Goal: Find specific page/section: Find specific page/section

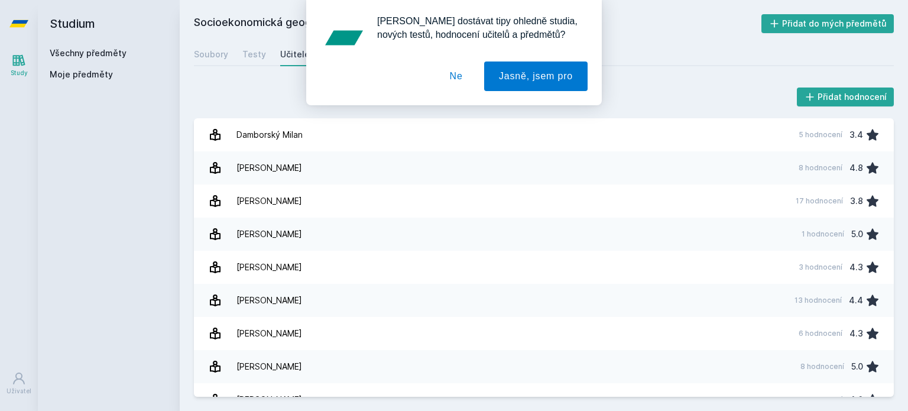
click at [466, 68] on button "Ne" at bounding box center [456, 76] width 43 height 30
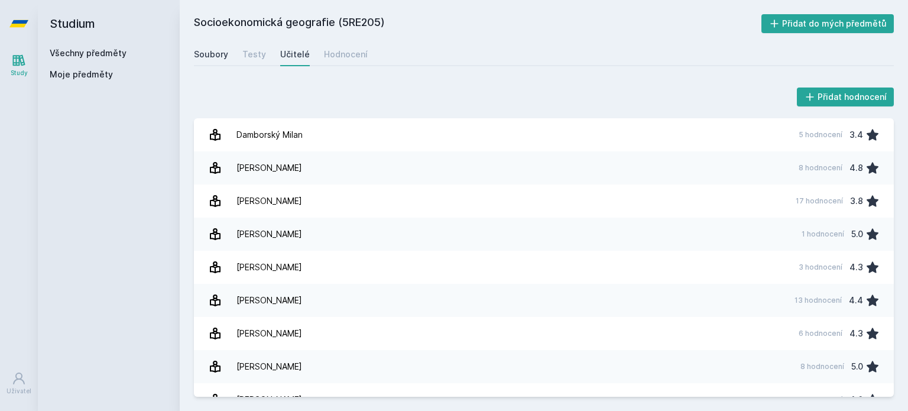
click at [215, 56] on div "Soubory" at bounding box center [211, 54] width 34 height 12
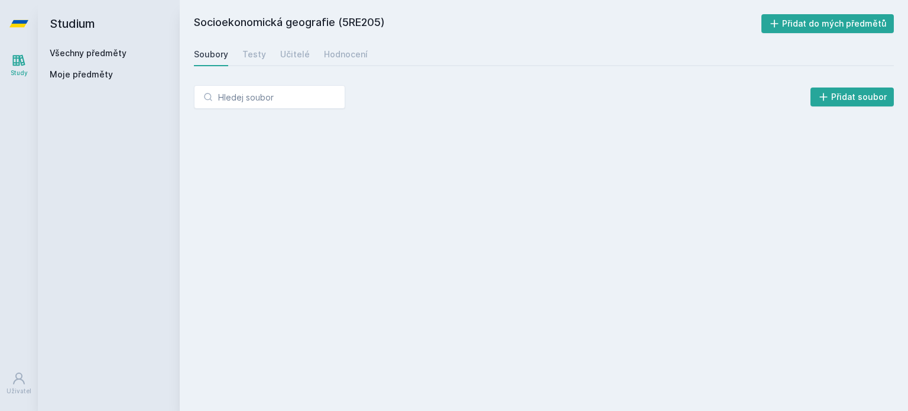
click at [103, 53] on link "Všechny předměty" at bounding box center [88, 53] width 77 height 10
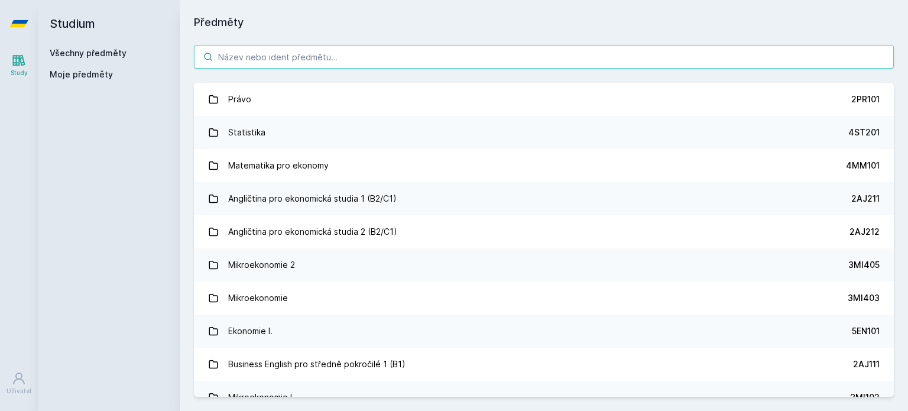
click at [263, 53] on input "search" at bounding box center [544, 57] width 700 height 24
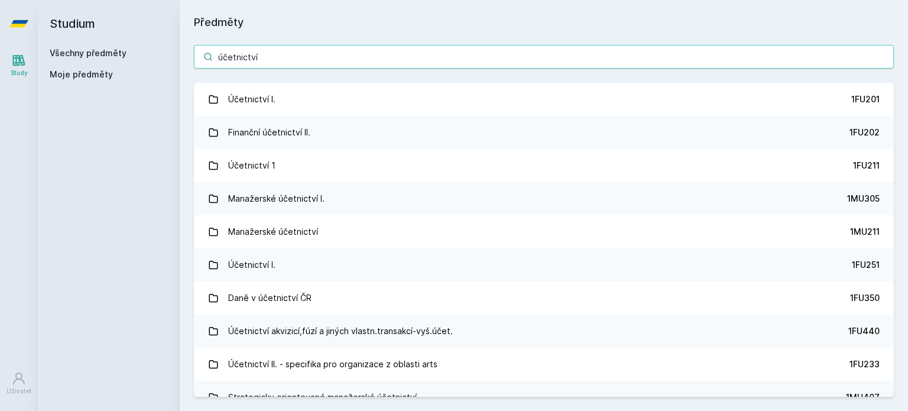
type input "účetnictví"
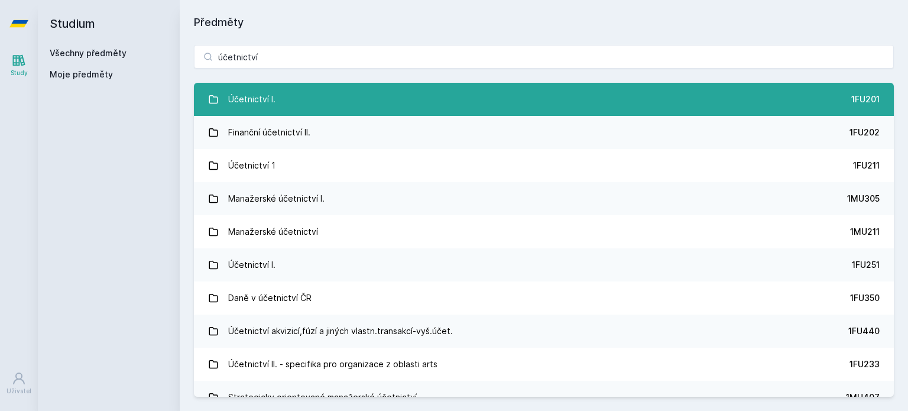
click at [294, 96] on link "Účetnictví I. 1FU201" at bounding box center [544, 99] width 700 height 33
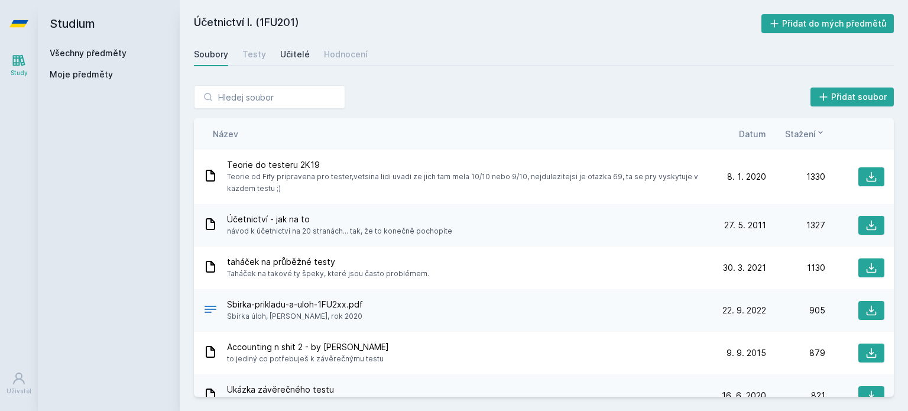
click at [300, 49] on div "Učitelé" at bounding box center [295, 54] width 30 height 12
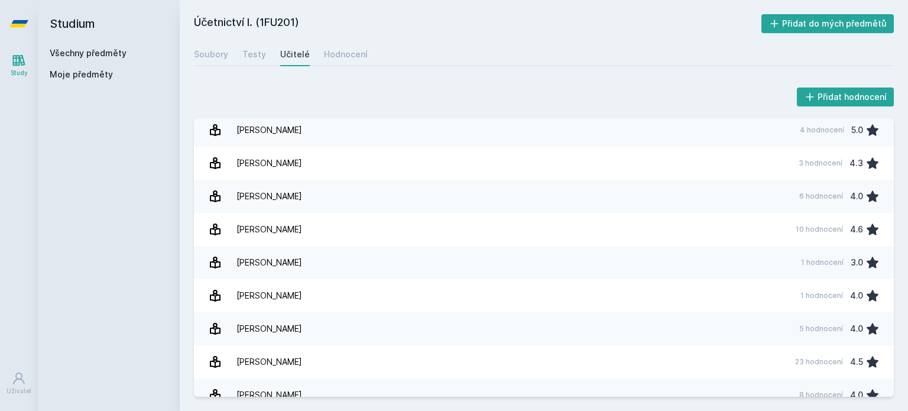
scroll to position [2137, 0]
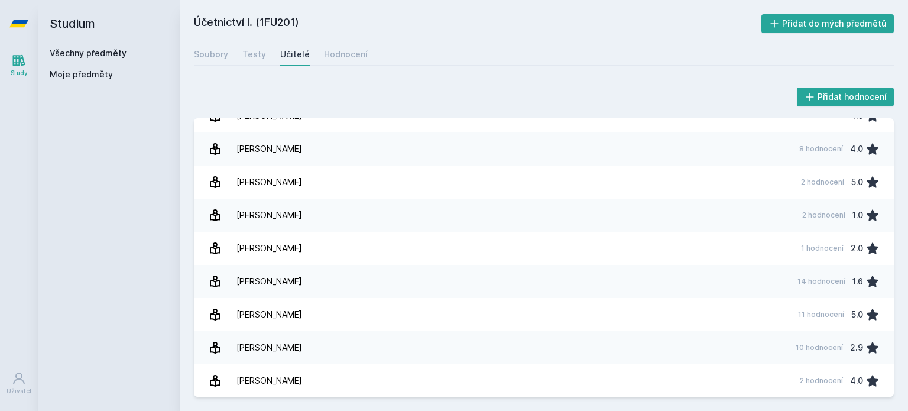
click at [75, 49] on link "Všechny předměty" at bounding box center [88, 53] width 77 height 10
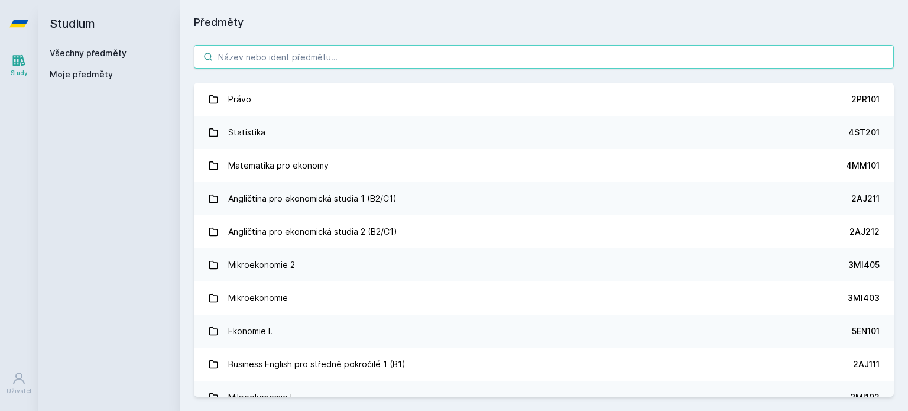
click at [246, 50] on input "search" at bounding box center [544, 57] width 700 height 24
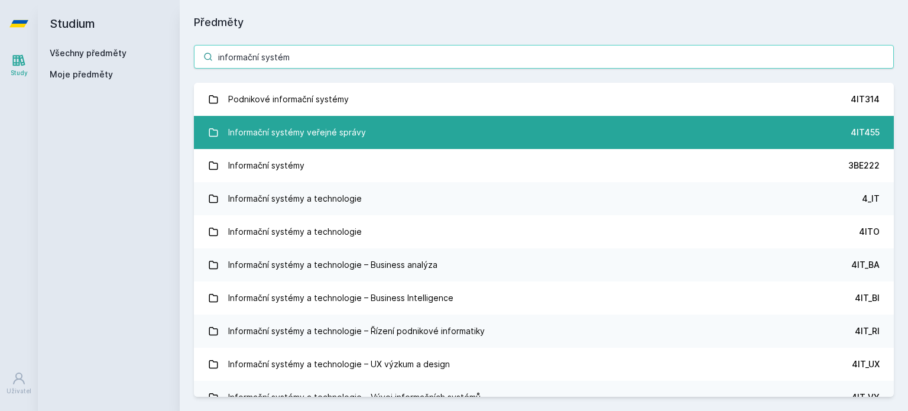
type input "informační systém"
click at [303, 127] on div "Informační systémy veřejné správy" at bounding box center [297, 133] width 138 height 24
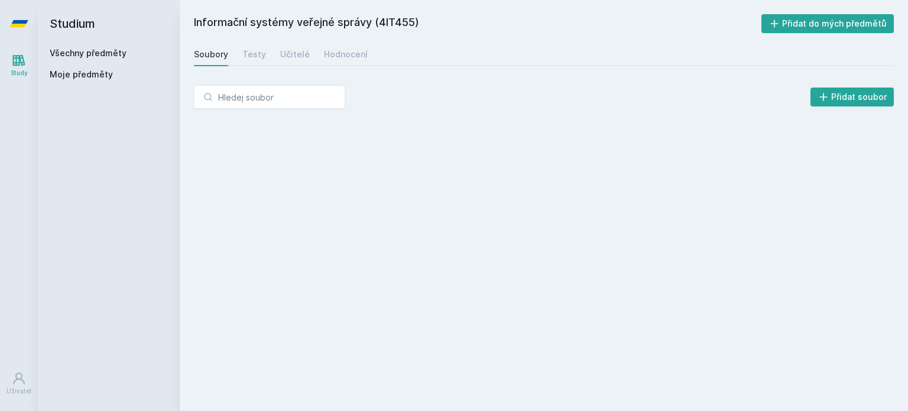
click at [215, 63] on link "Soubory" at bounding box center [211, 55] width 34 height 24
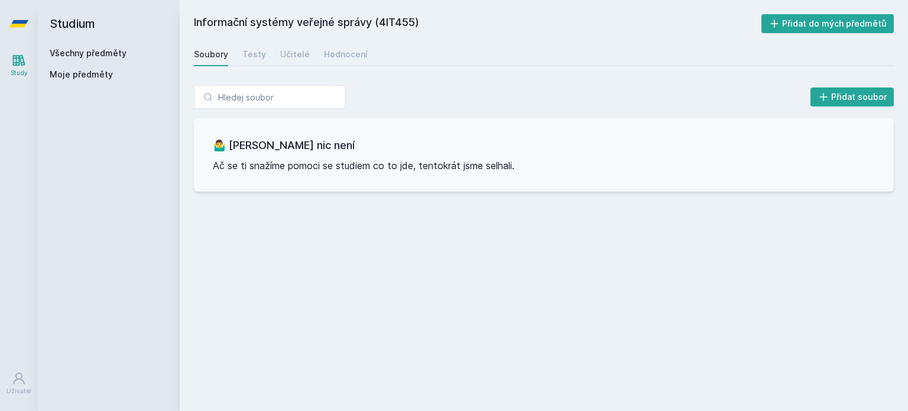
click at [209, 56] on div "Soubory" at bounding box center [211, 54] width 34 height 12
click at [104, 53] on link "Všechny předměty" at bounding box center [88, 53] width 77 height 10
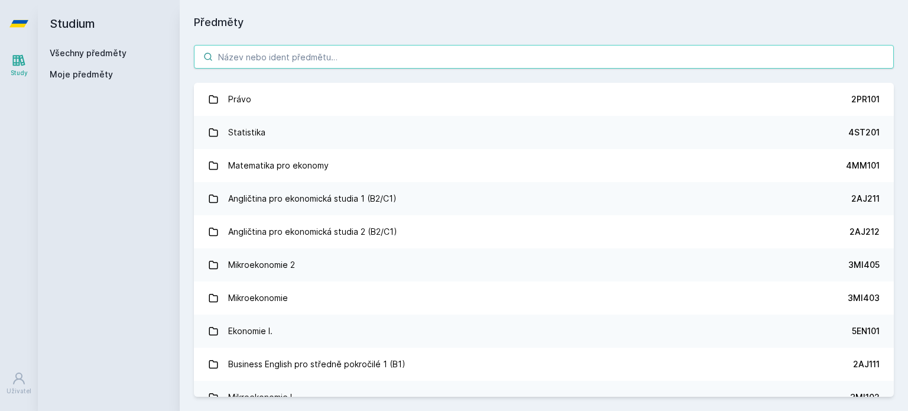
click at [258, 54] on input "search" at bounding box center [544, 57] width 700 height 24
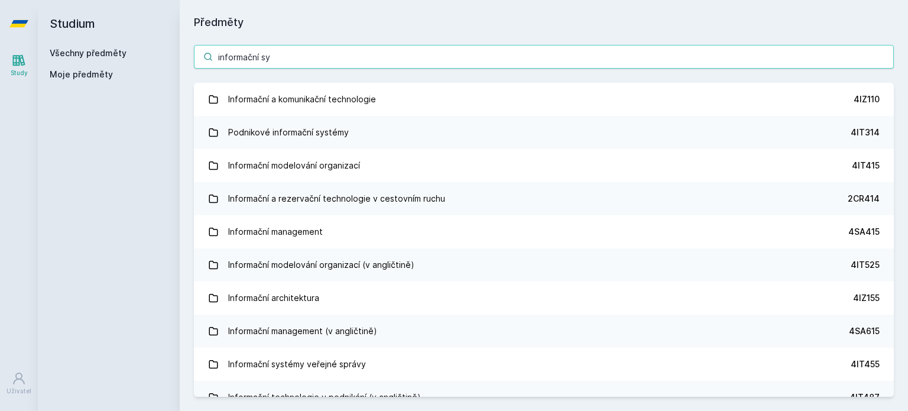
type input "informační sys"
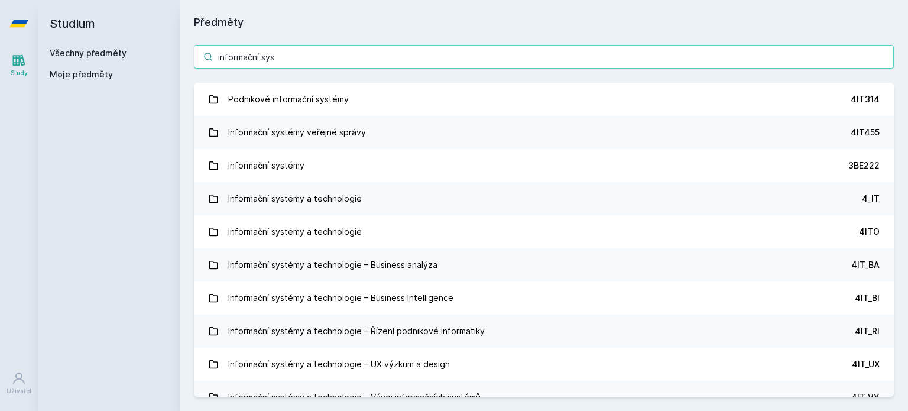
drag, startPoint x: 171, startPoint y: 61, endPoint x: 161, endPoint y: 61, distance: 10.0
click at [161, 61] on div "Studium Všechny předměty Moje předměty Předměty informační sys Podnikové inform…" at bounding box center [473, 205] width 870 height 411
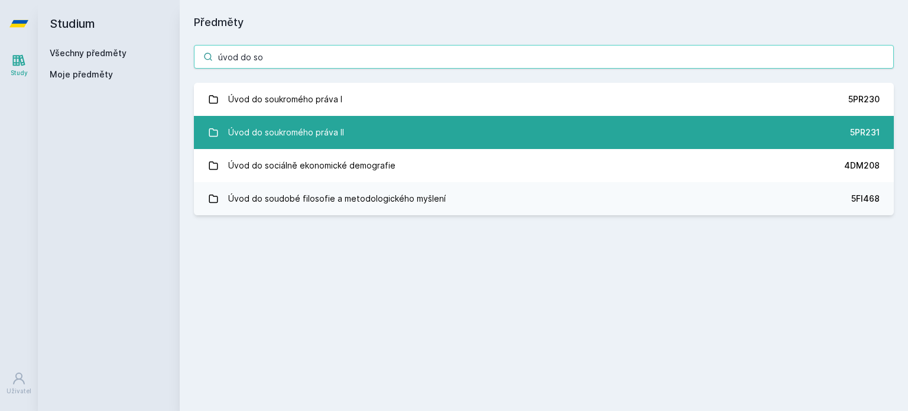
type input "úvod do so"
click at [286, 130] on div "Úvod do soukromého práva II" at bounding box center [286, 133] width 116 height 24
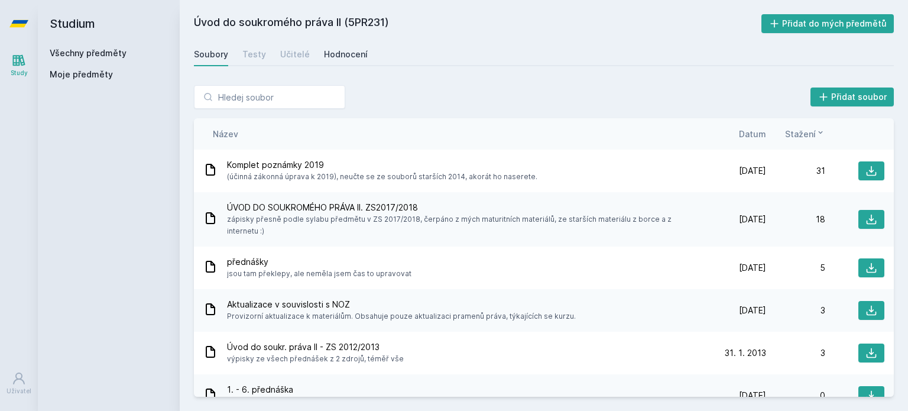
click at [332, 56] on div "Hodnocení" at bounding box center [346, 54] width 44 height 12
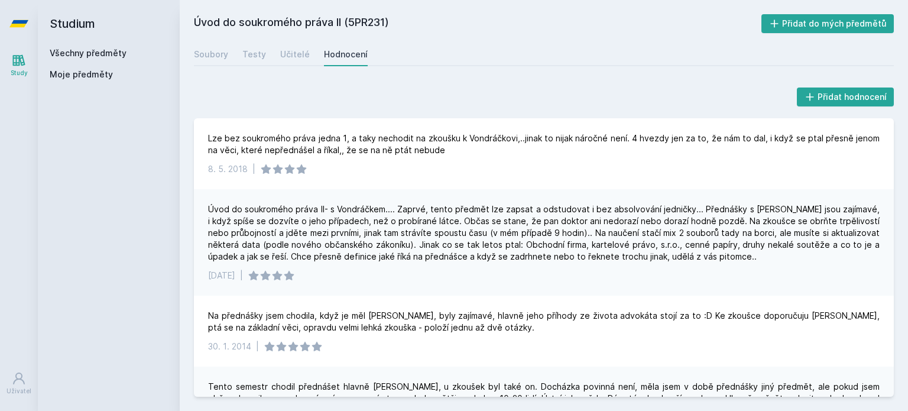
click at [97, 49] on link "Všechny předměty" at bounding box center [88, 53] width 77 height 10
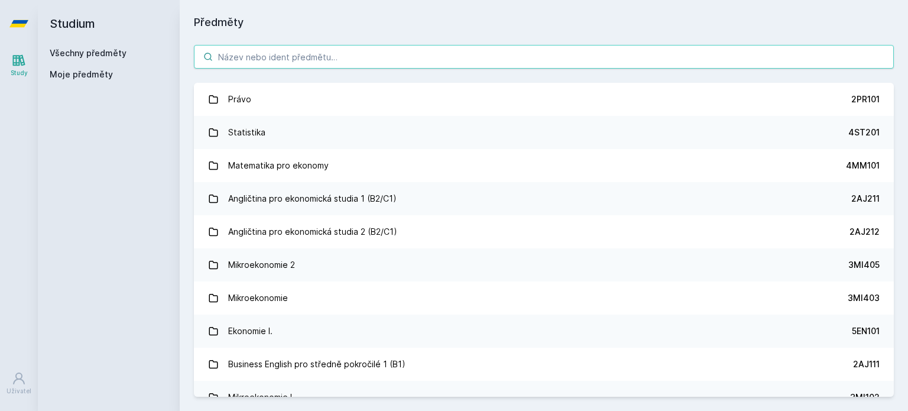
click at [255, 49] on input "search" at bounding box center [544, 57] width 700 height 24
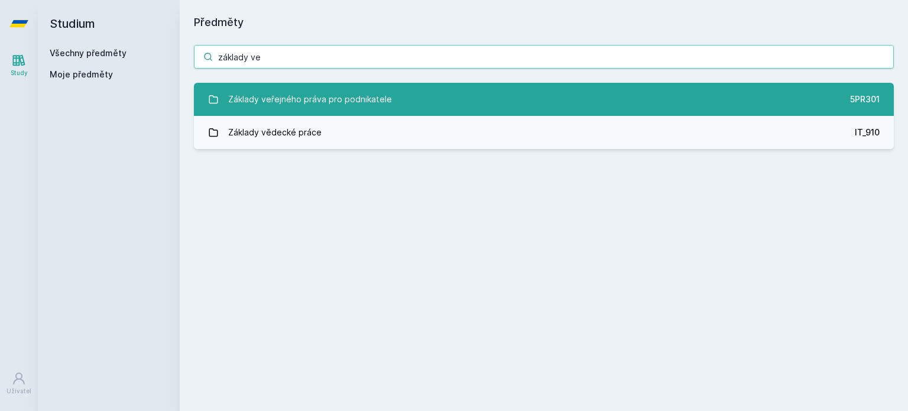
type input "základy ve"
click at [318, 95] on div "Základy veřejného práva pro podnikatele" at bounding box center [310, 99] width 164 height 24
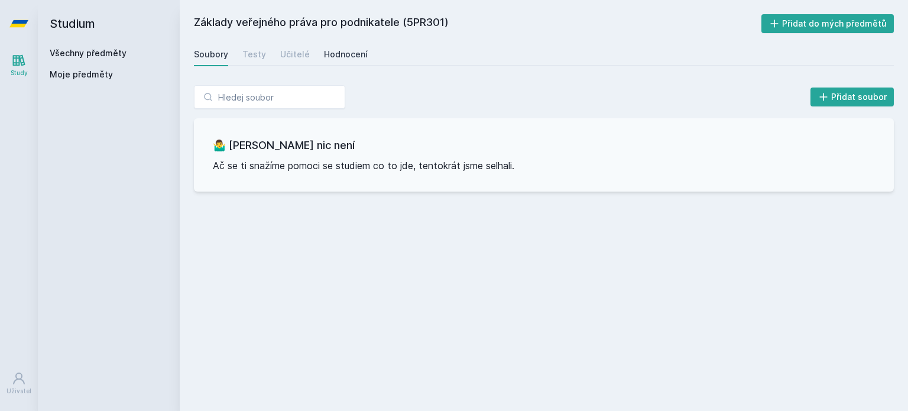
click at [324, 49] on div "Hodnocení" at bounding box center [346, 54] width 44 height 12
